Goal: Task Accomplishment & Management: Manage account settings

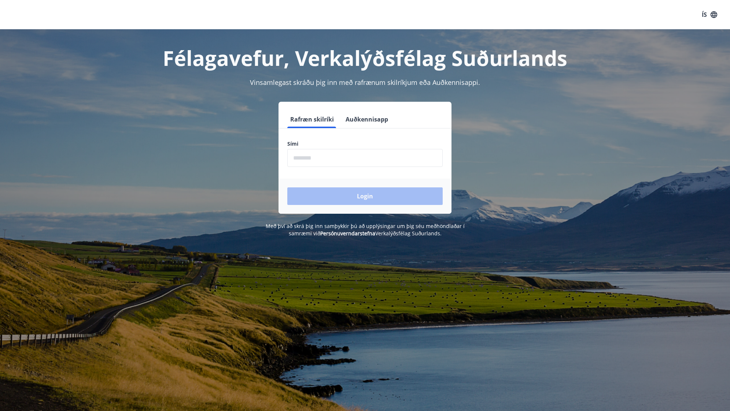
click at [359, 119] on button "Auðkennisapp" at bounding box center [367, 120] width 48 height 18
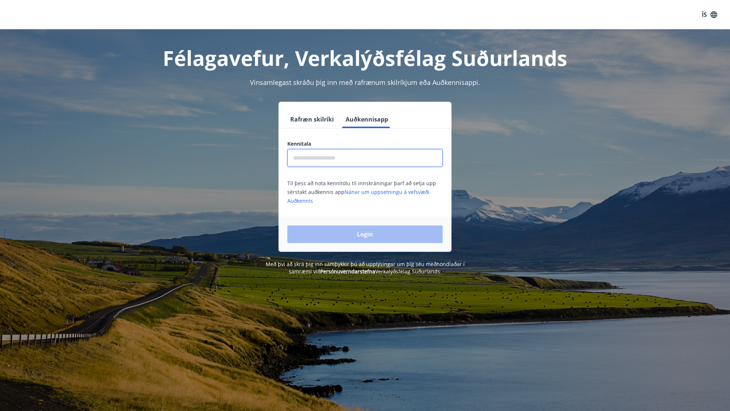
drag, startPoint x: 370, startPoint y: 165, endPoint x: 373, endPoint y: 159, distance: 6.4
click at [370, 165] on input "text" at bounding box center [364, 158] width 155 height 18
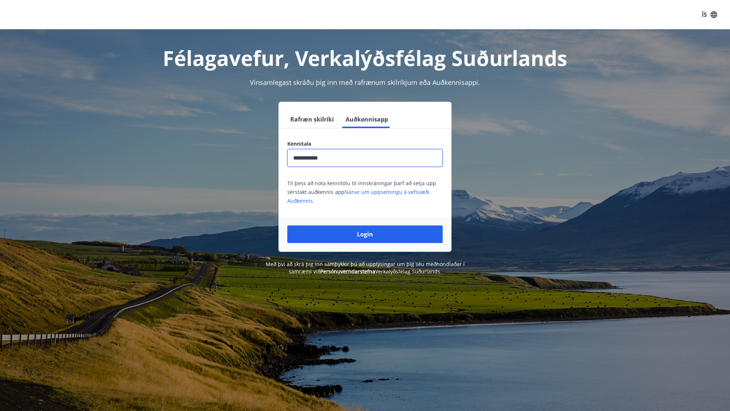
type input "**********"
click at [287, 226] on button "Login" at bounding box center [364, 235] width 155 height 18
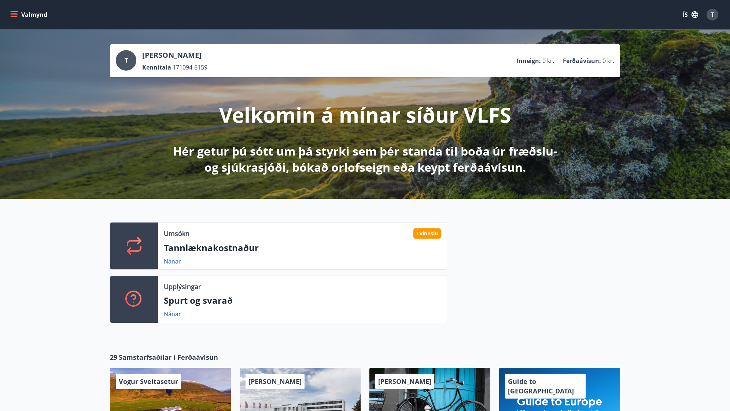
click at [694, 11] on icon "button" at bounding box center [694, 14] width 7 height 7
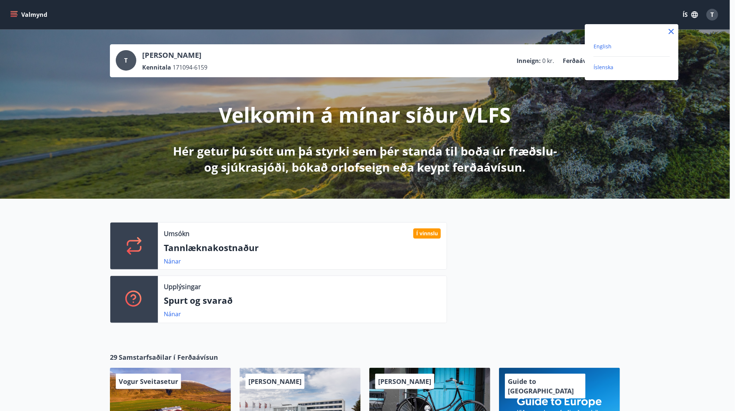
click at [610, 48] on span "English" at bounding box center [602, 46] width 18 height 7
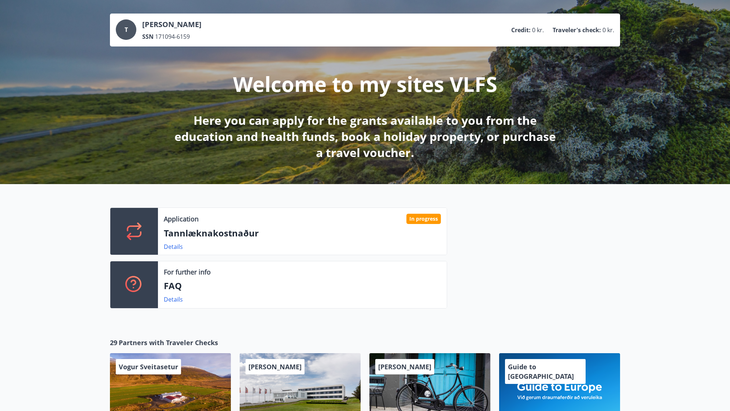
scroll to position [110, 0]
